Goal: Find specific page/section: Find specific page/section

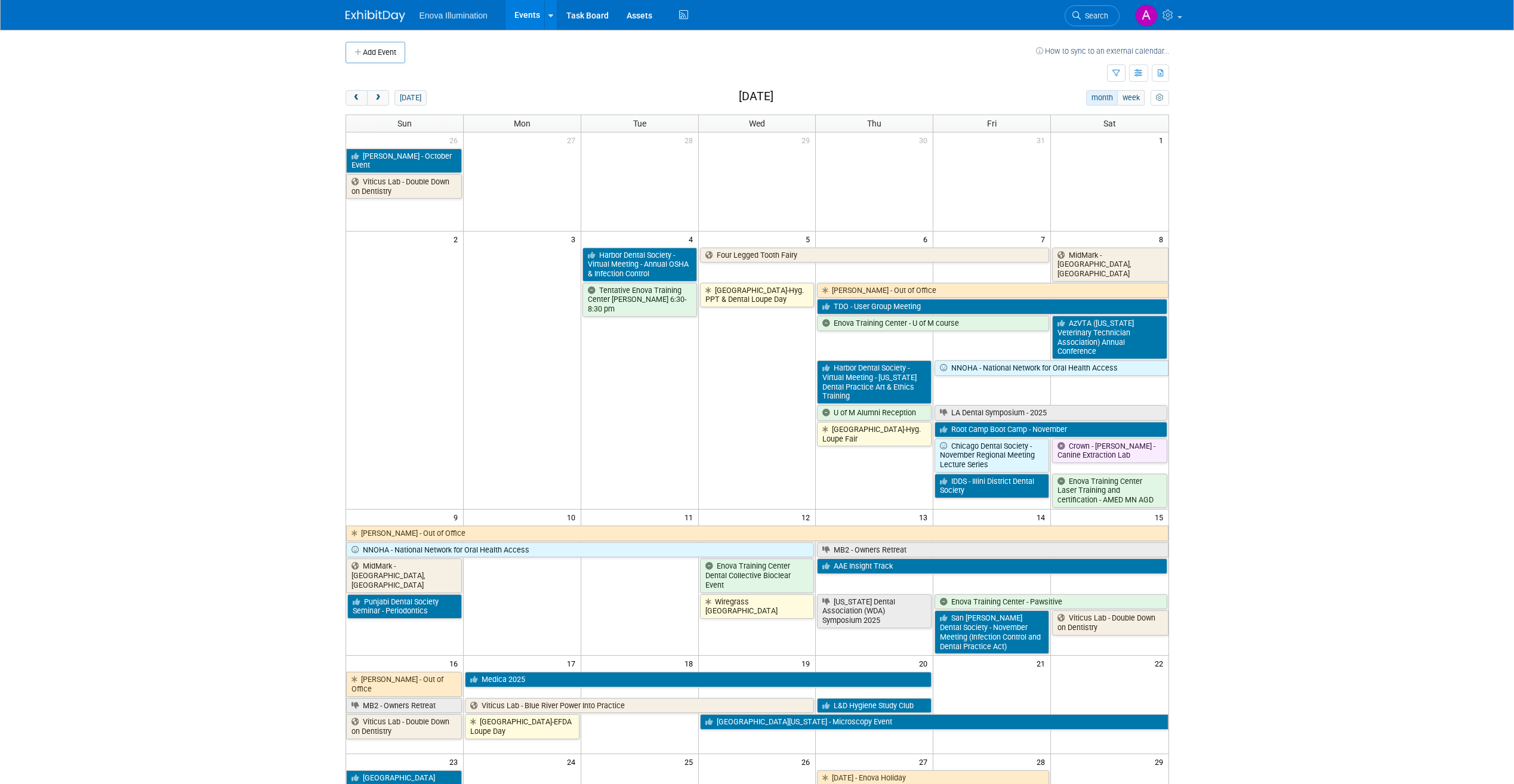
scroll to position [118, 0]
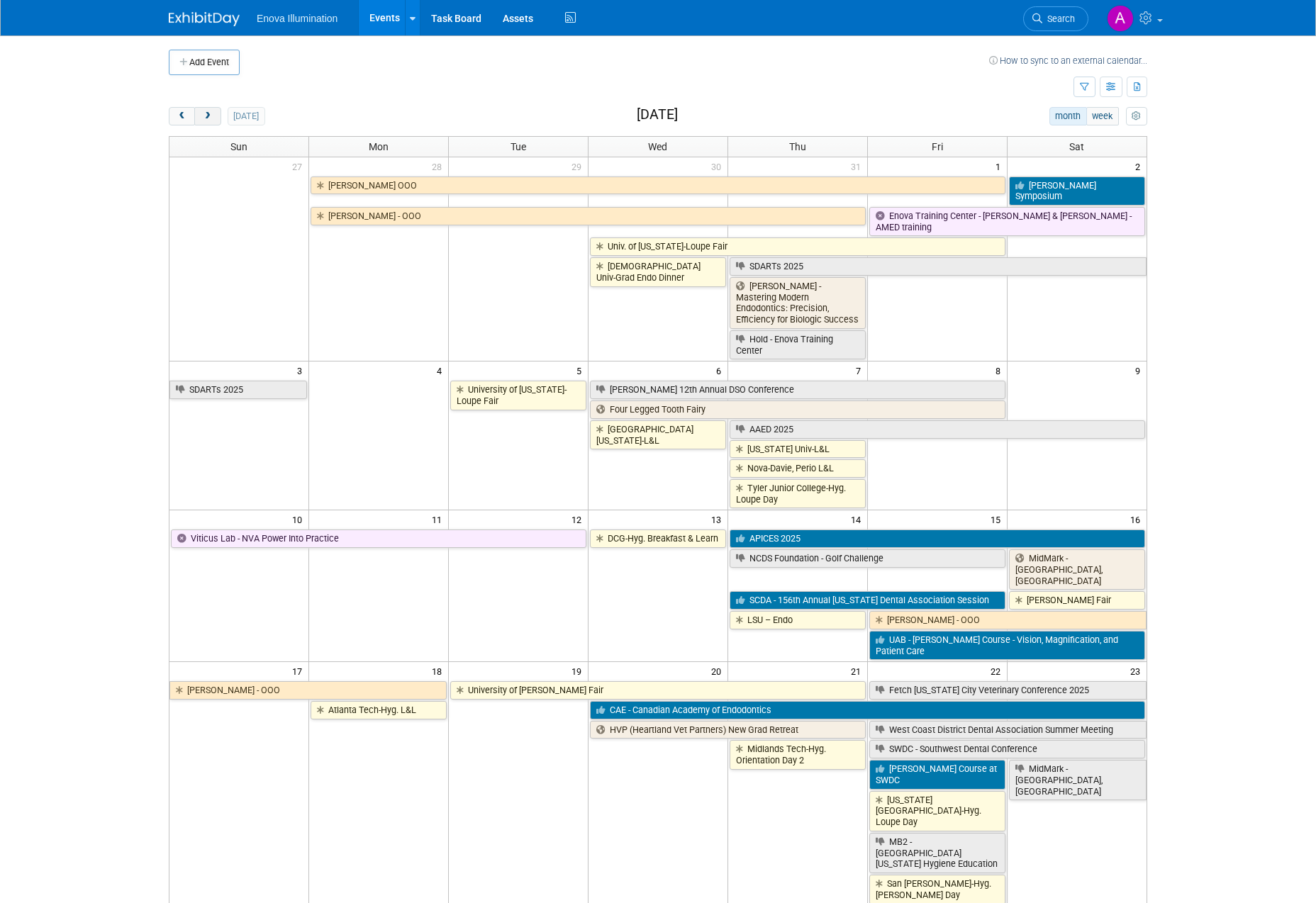
click at [208, 112] on span "next" at bounding box center [208, 116] width 11 height 9
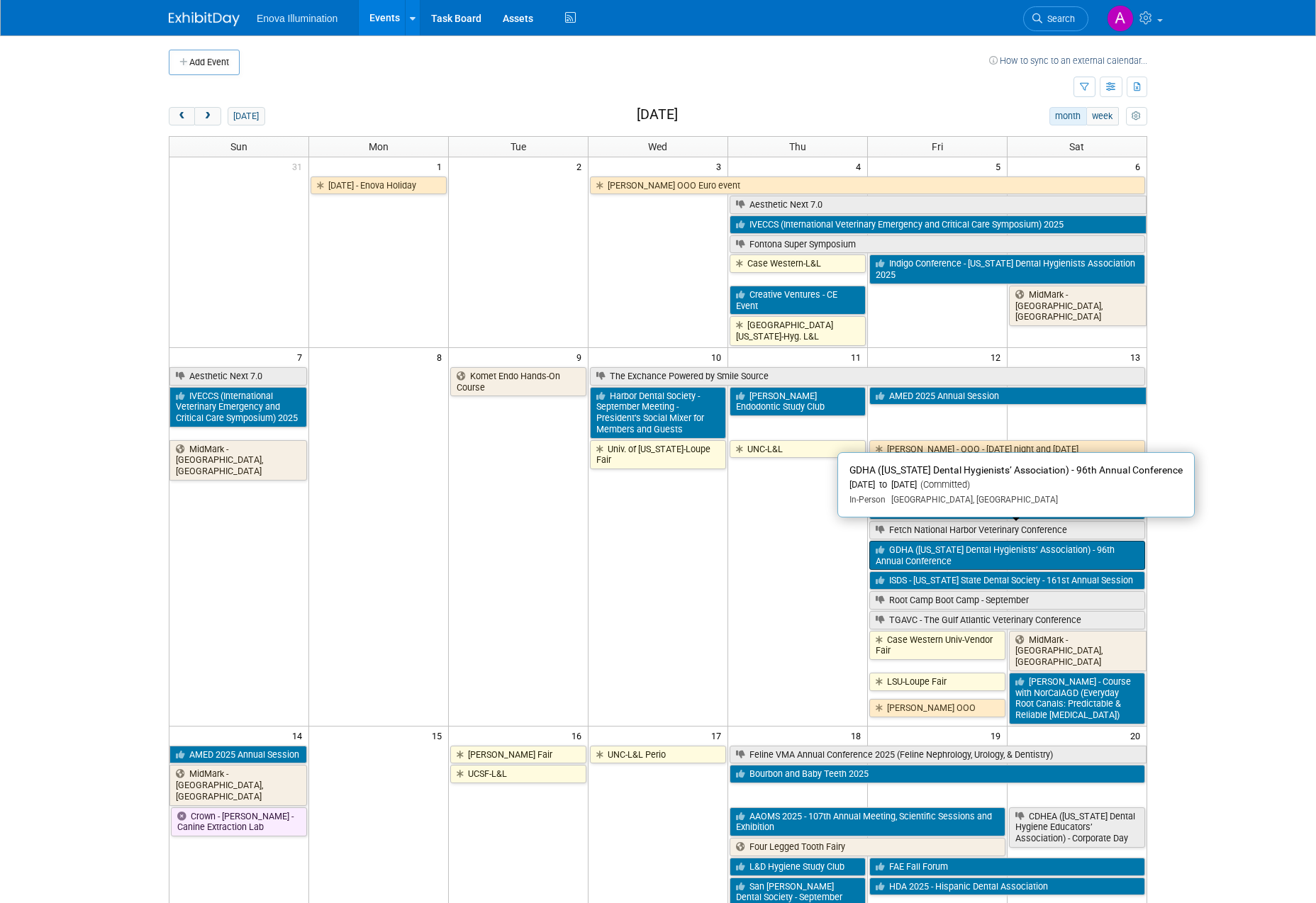
click at [1009, 541] on link "GDHA (Georgia Dental Hygienists’ Association) - 96th Annual Conference" at bounding box center [1006, 556] width 276 height 29
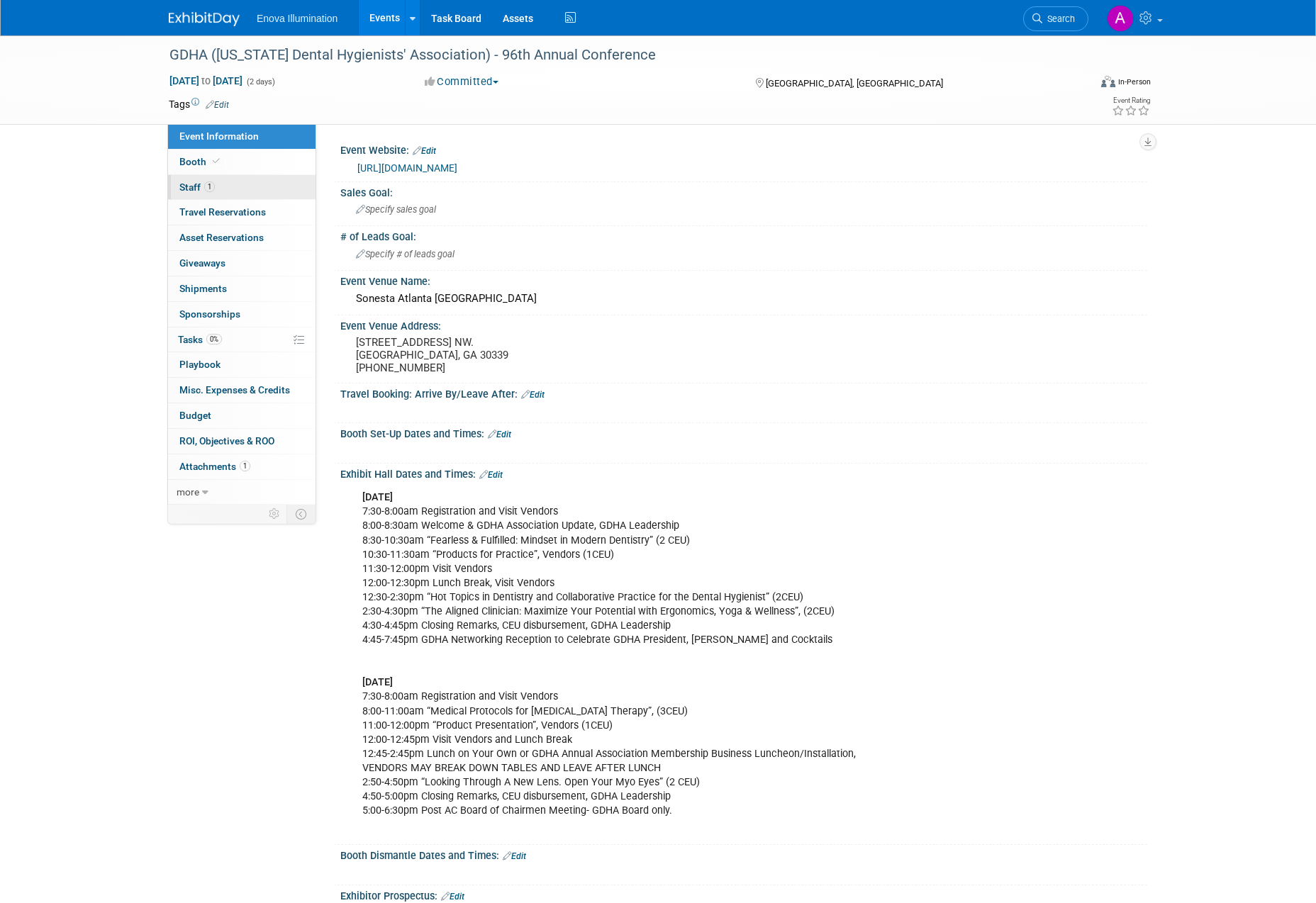
click at [275, 181] on link "1 Staff 1" at bounding box center [242, 188] width 148 height 25
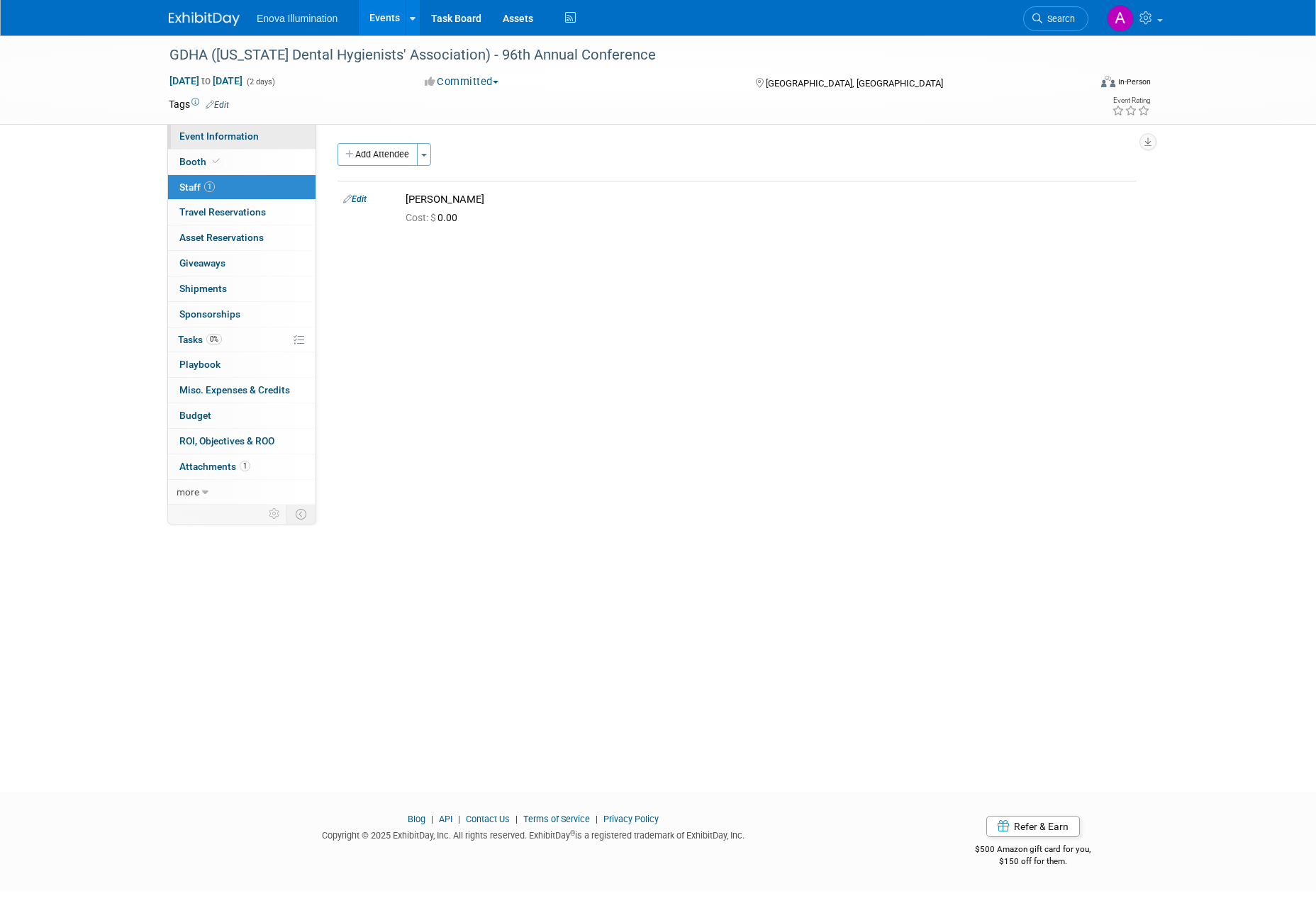
click at [278, 130] on link "Event Information" at bounding box center [242, 137] width 148 height 25
